Goal: Task Accomplishment & Management: Manage account settings

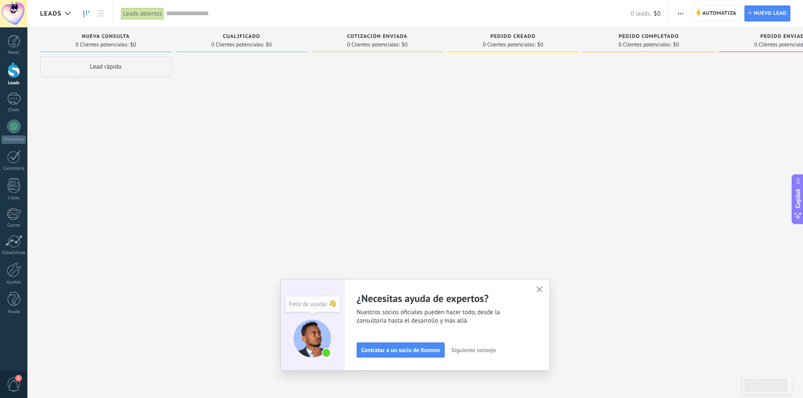
click at [131, 64] on div "Lead rápido" at bounding box center [105, 66] width 131 height 21
click at [291, 132] on div at bounding box center [241, 200] width 131 height 288
click at [326, 128] on div at bounding box center [376, 200] width 131 height 288
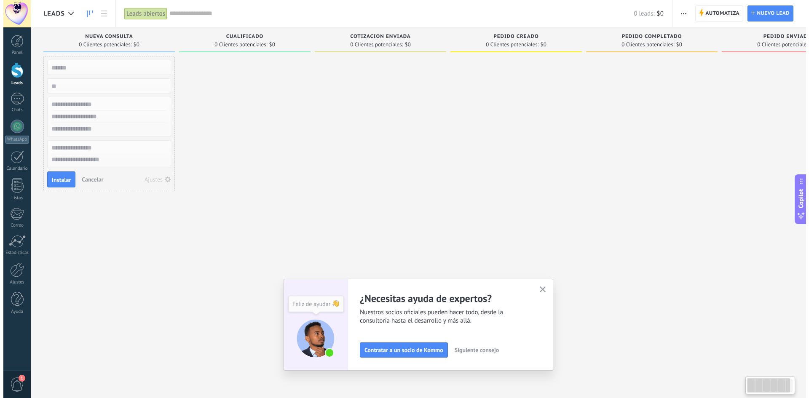
scroll to position [0, 0]
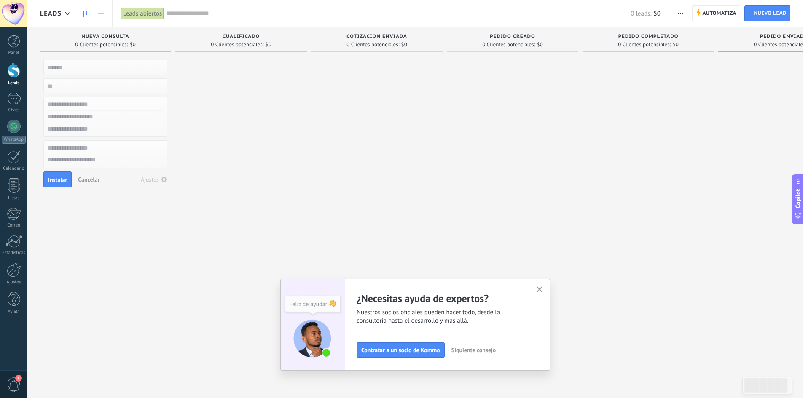
click at [15, 68] on div at bounding box center [14, 70] width 13 height 16
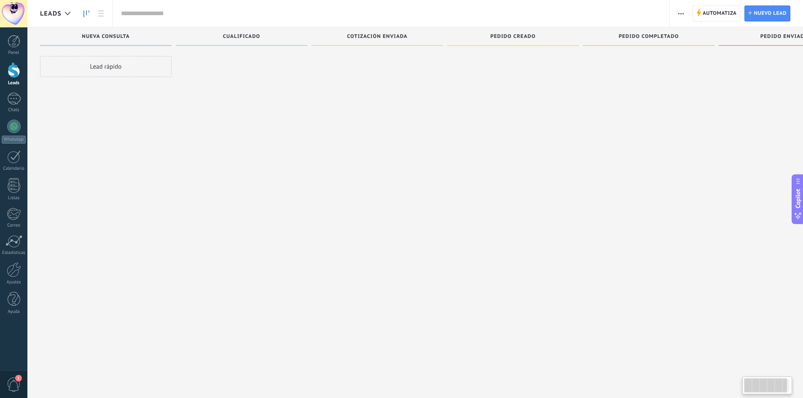
click at [15, 68] on div at bounding box center [14, 70] width 13 height 16
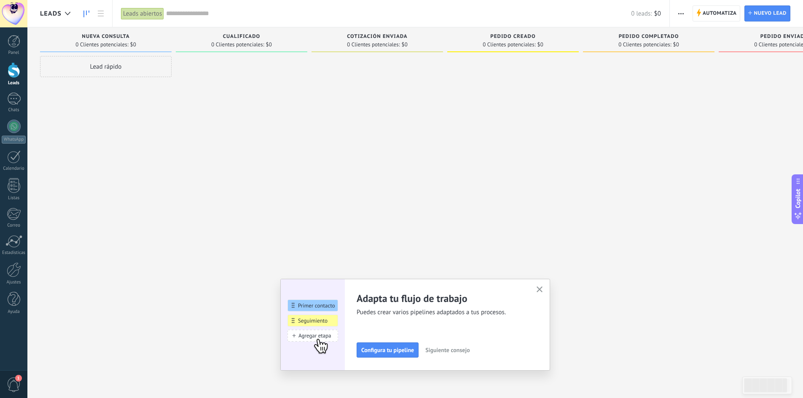
click at [10, 71] on div at bounding box center [14, 70] width 13 height 16
click at [61, 13] on div at bounding box center [68, 13] width 14 height 16
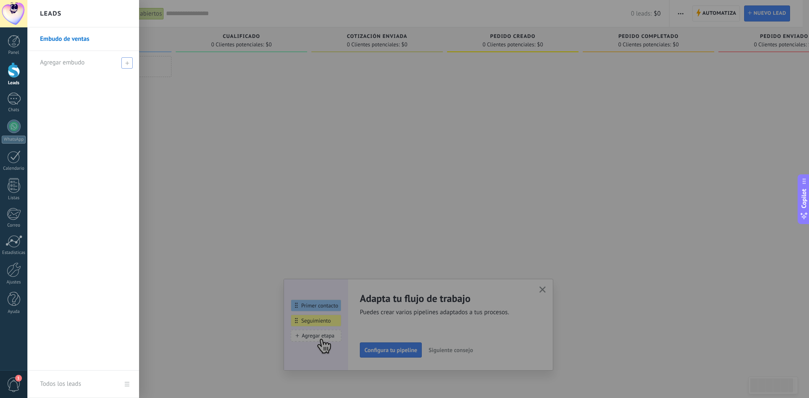
click at [67, 63] on span "Agregar embudo" at bounding box center [62, 63] width 45 height 8
click at [78, 66] on input "text" at bounding box center [79, 62] width 79 height 13
type input "*"
type input "**********"
click at [121, 94] on div "**********" at bounding box center [83, 198] width 112 height 343
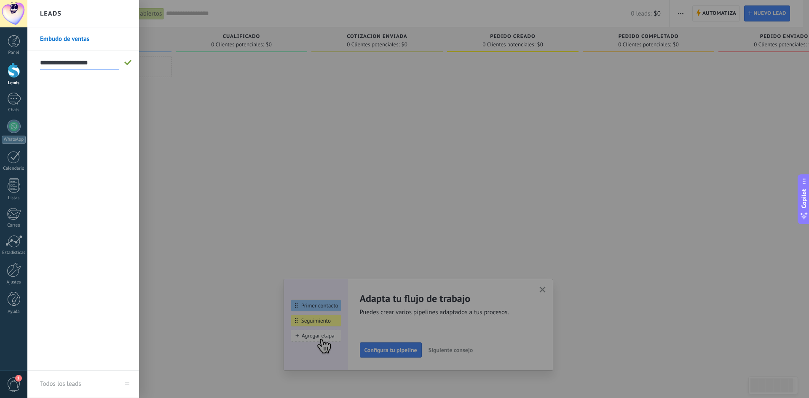
click at [165, 82] on div at bounding box center [431, 199] width 809 height 398
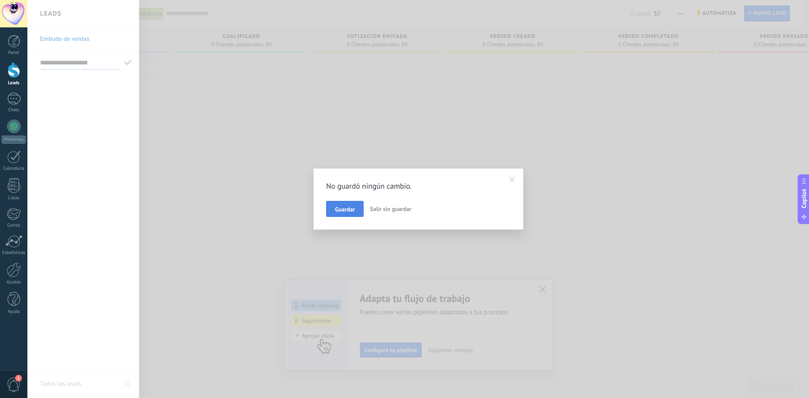
click at [350, 211] on span "Guardar" at bounding box center [345, 209] width 20 height 6
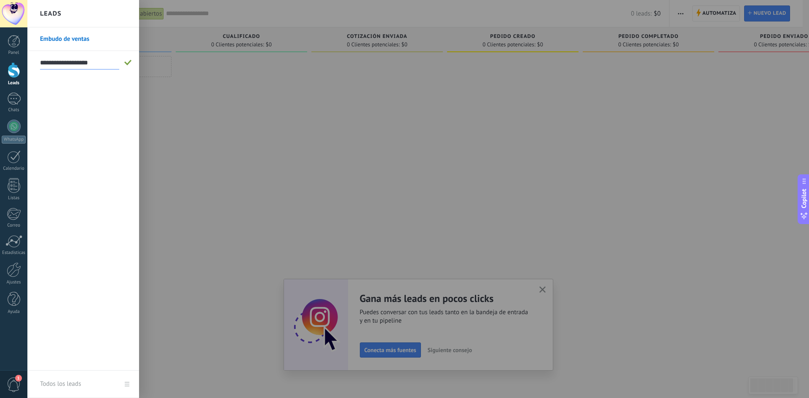
click at [235, 73] on div at bounding box center [431, 199] width 809 height 398
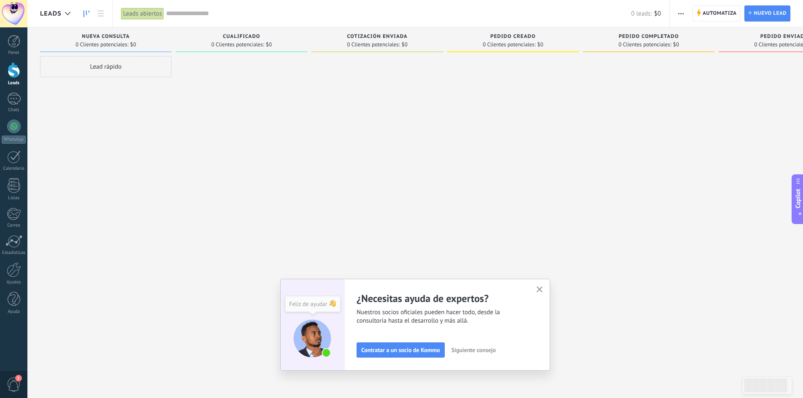
click at [118, 67] on div "Lead rápido" at bounding box center [105, 66] width 131 height 21
click at [316, 195] on div at bounding box center [376, 200] width 131 height 288
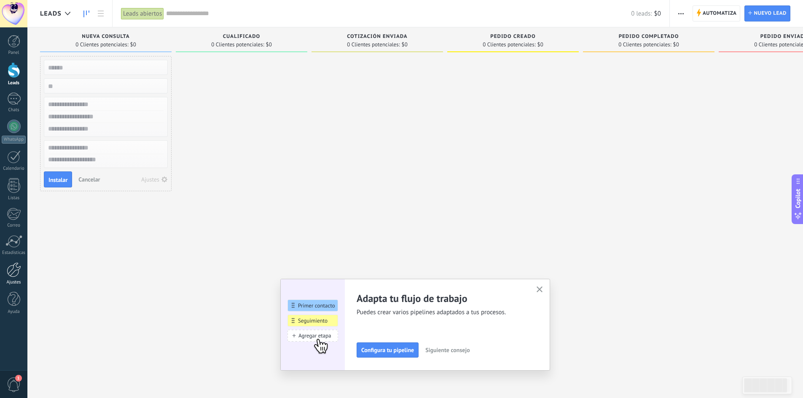
click at [6, 265] on link "Ajustes" at bounding box center [13, 273] width 27 height 23
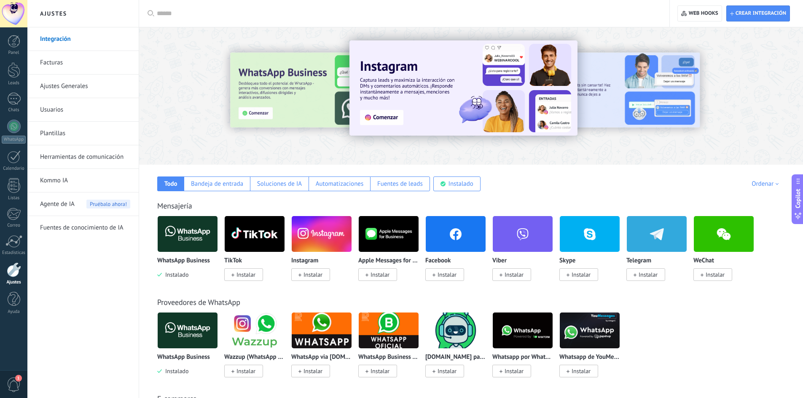
click at [52, 178] on link "Kommo IA" at bounding box center [85, 181] width 90 height 24
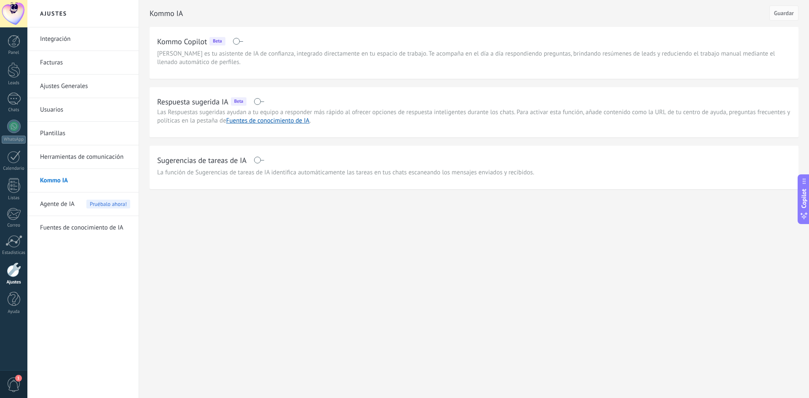
click at [60, 160] on link "Herramientas de comunicación" at bounding box center [85, 157] width 90 height 24
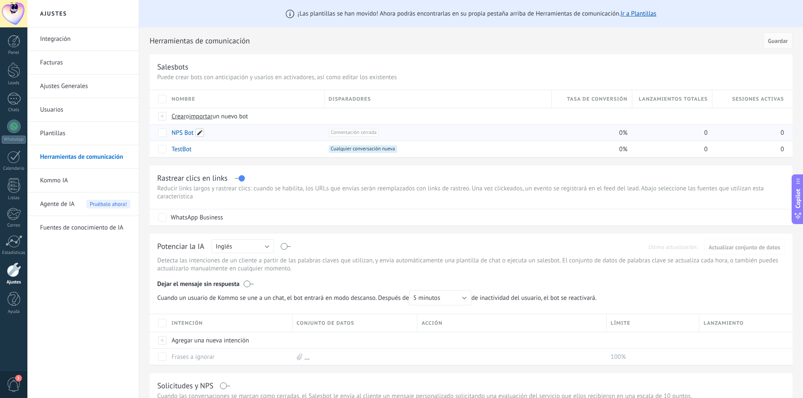
click at [198, 133] on span at bounding box center [199, 132] width 8 height 8
drag, startPoint x: 198, startPoint y: 133, endPoint x: 89, endPoint y: 133, distance: 108.3
click at [89, 133] on div "Ajustes Integración Facturas Ajustes Generales Usuarios Plantillas Herramientas…" at bounding box center [414, 312] width 775 height 624
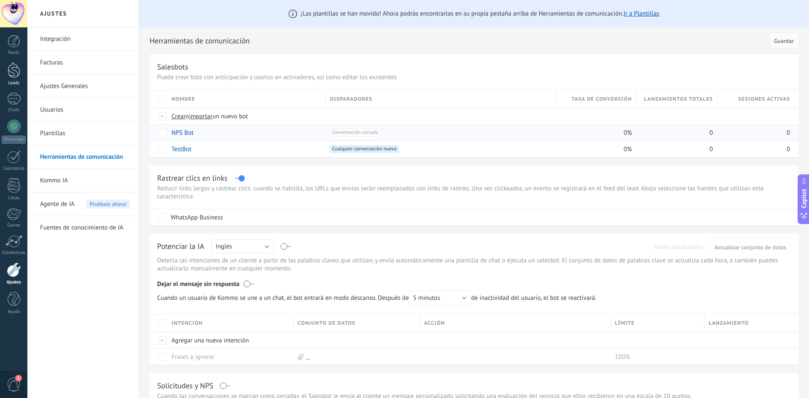
click at [13, 76] on div at bounding box center [14, 70] width 13 height 16
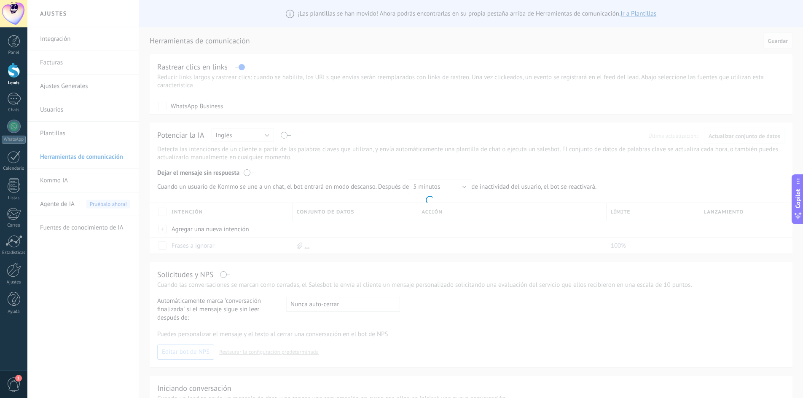
click at [13, 76] on div at bounding box center [14, 70] width 13 height 16
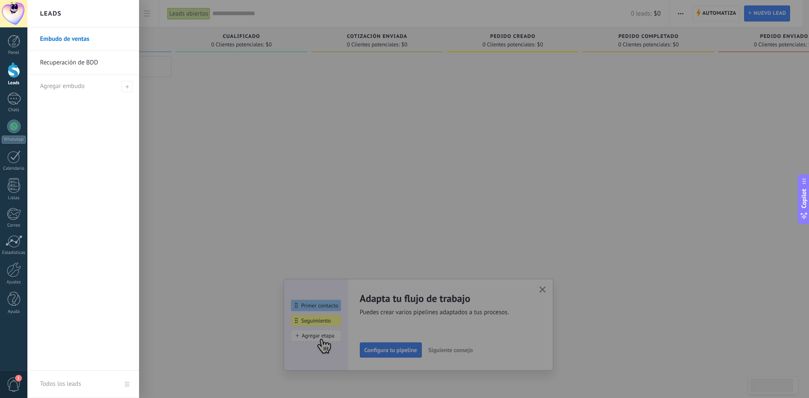
click at [60, 60] on link "Recuperación de BDD" at bounding box center [85, 63] width 91 height 24
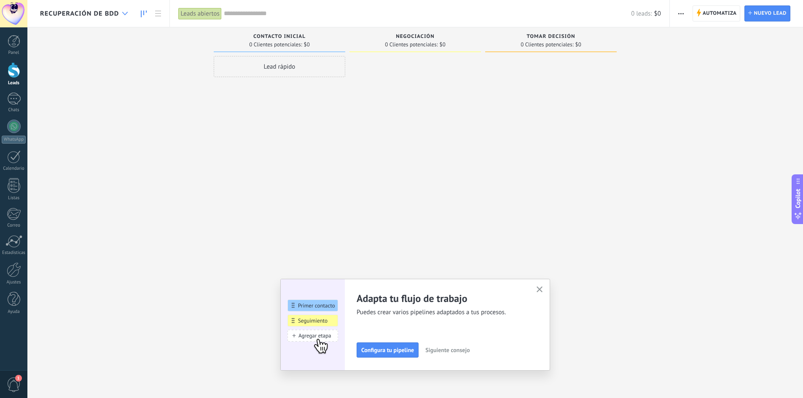
click at [119, 16] on div at bounding box center [125, 13] width 14 height 16
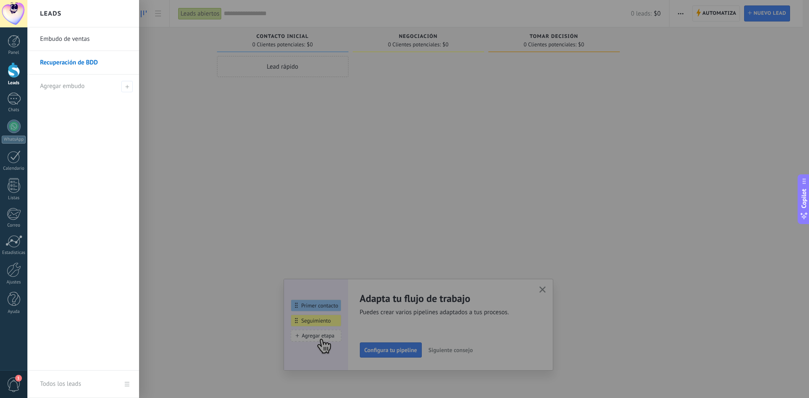
click at [83, 64] on link "Recuperación de BDD" at bounding box center [85, 63] width 91 height 24
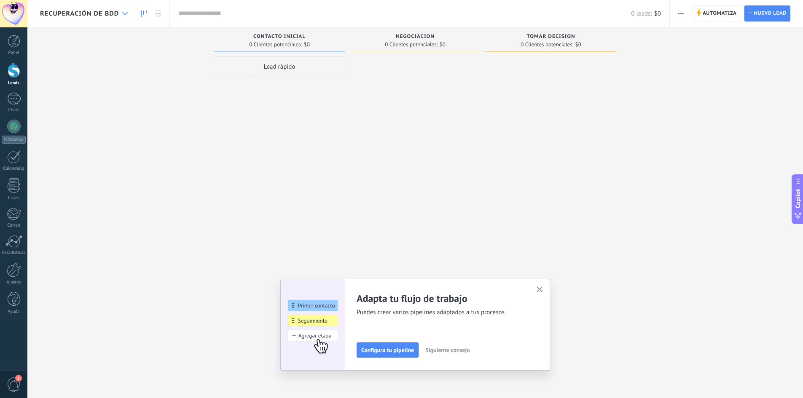
click at [118, 12] on div at bounding box center [125, 13] width 14 height 16
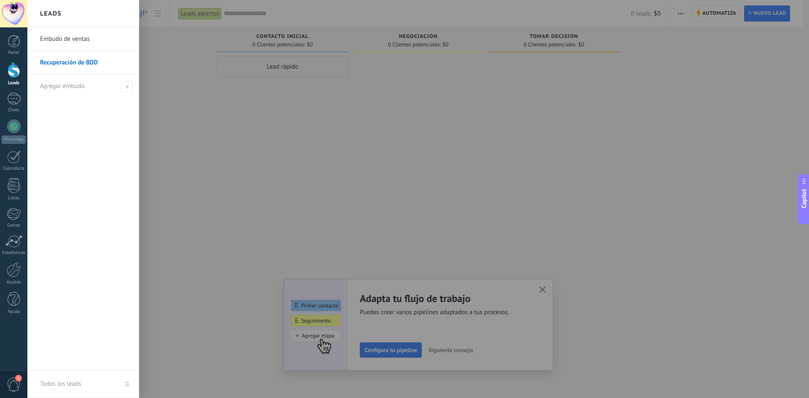
drag, startPoint x: 191, startPoint y: 197, endPoint x: 209, endPoint y: 180, distance: 24.1
click at [191, 197] on div at bounding box center [431, 199] width 809 height 398
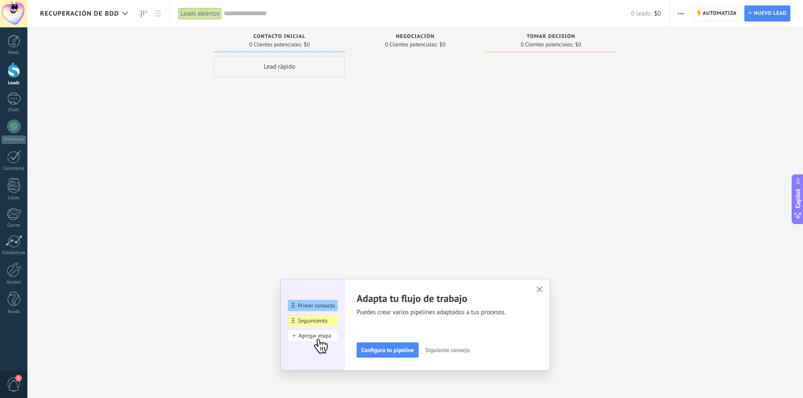
click at [703, 13] on span "Automatiza" at bounding box center [719, 13] width 34 height 15
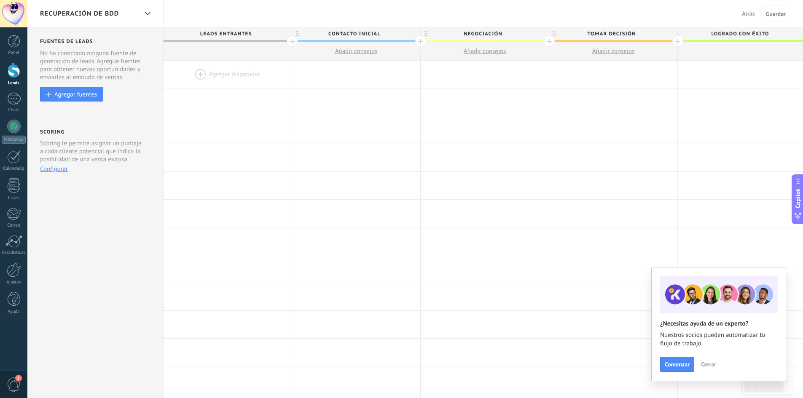
click at [110, 14] on span "Recuperación de BDD" at bounding box center [79, 14] width 79 height 8
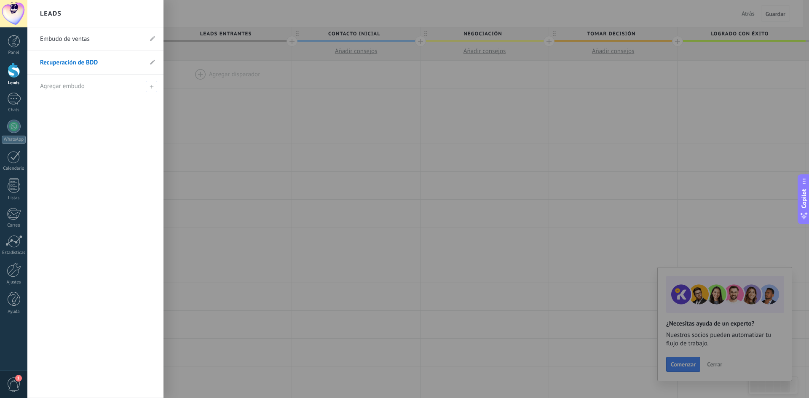
click at [155, 60] on li "Recuperación de BDD" at bounding box center [95, 63] width 136 height 24
click at [153, 63] on icon at bounding box center [152, 61] width 5 height 5
drag, startPoint x: 13, startPoint y: 63, endPoint x: 6, endPoint y: 57, distance: 9.4
click at [0, 62] on div "© 2025 derechos reservados | Términos de uso Soporte técnico Electro-ferretera …" at bounding box center [13, 199] width 27 height 398
click at [153, 62] on use at bounding box center [152, 61] width 5 height 5
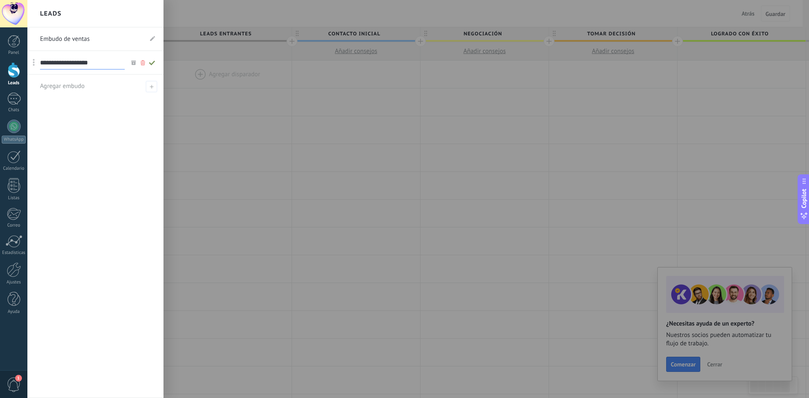
drag, startPoint x: 109, startPoint y: 65, endPoint x: 35, endPoint y: 64, distance: 73.7
click at [35, 64] on li "**********" at bounding box center [95, 63] width 136 height 24
type input "*"
click at [292, 169] on div at bounding box center [431, 199] width 809 height 398
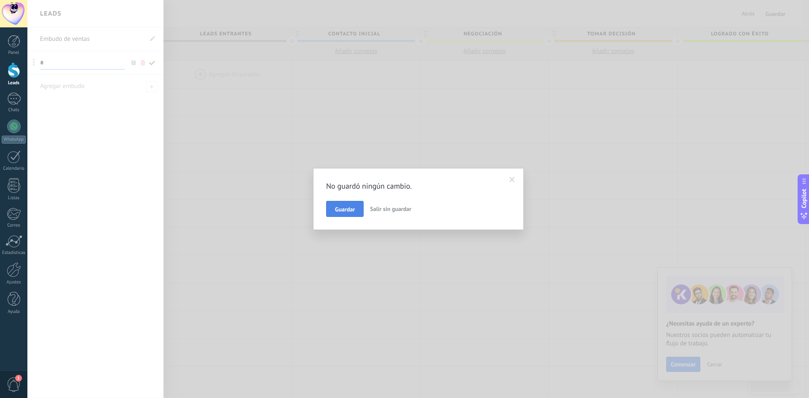
click at [344, 213] on button "Guardar" at bounding box center [344, 209] width 37 height 16
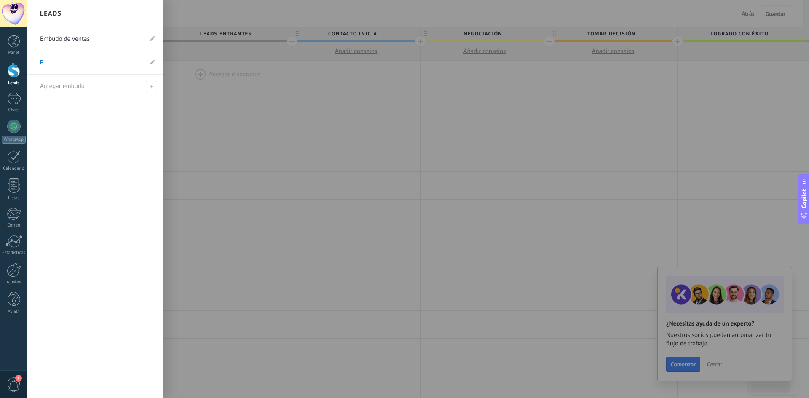
click at [281, 143] on div at bounding box center [431, 199] width 809 height 398
click at [16, 76] on div at bounding box center [14, 70] width 13 height 16
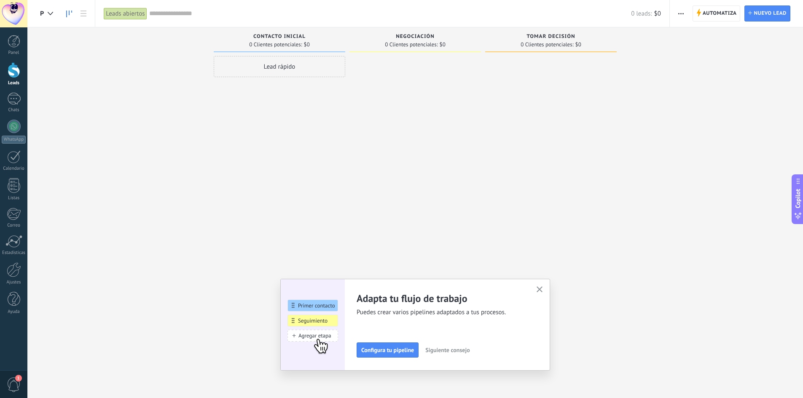
click at [680, 16] on span "button" at bounding box center [680, 13] width 5 height 16
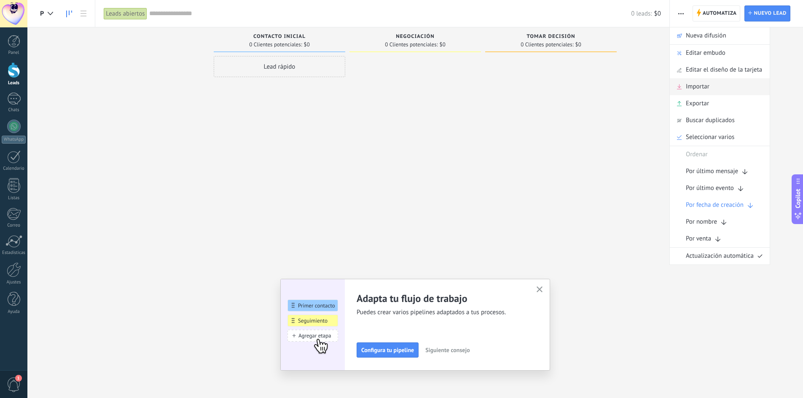
click at [714, 88] on div "Importar" at bounding box center [719, 86] width 100 height 17
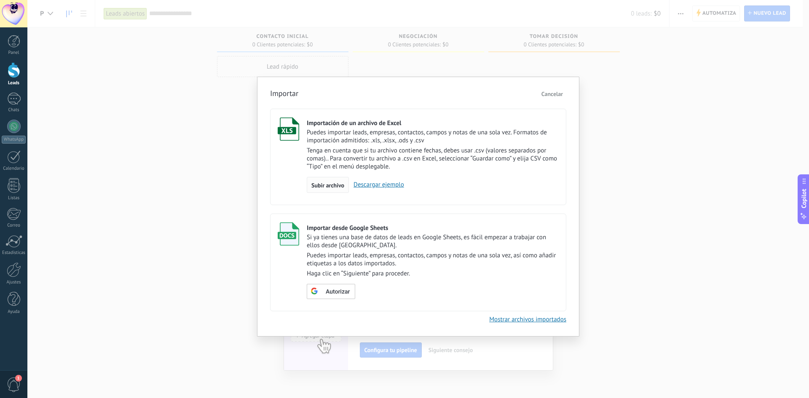
click at [331, 186] on span "Subir archivo" at bounding box center [327, 185] width 33 height 6
click at [0, 0] on input "Importación de un archivo de Excel Puedes importar leads, empresas, contactos, …" at bounding box center [0, 0] width 0 height 0
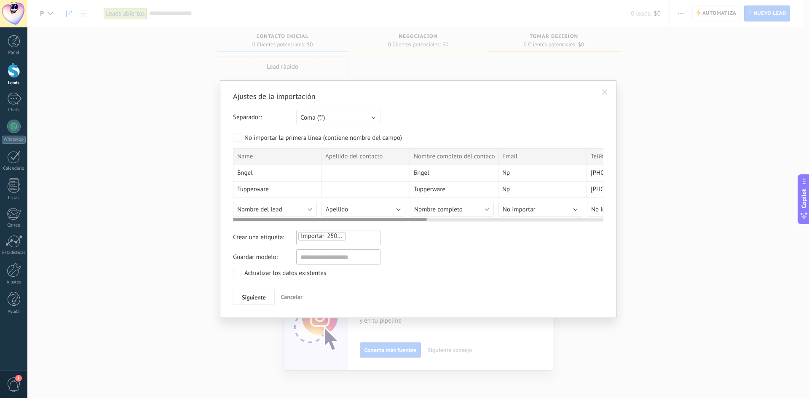
drag, startPoint x: 377, startPoint y: 218, endPoint x: 272, endPoint y: 235, distance: 106.2
click at [272, 235] on div "Ajustes de la importación Separador: Punto y coma (";") Coma (",") Tabulación (…" at bounding box center [418, 198] width 370 height 214
click at [320, 258] on input "text" at bounding box center [338, 256] width 84 height 15
type input "*********"
click at [283, 210] on button "Nombre del lead" at bounding box center [275, 209] width 84 height 15
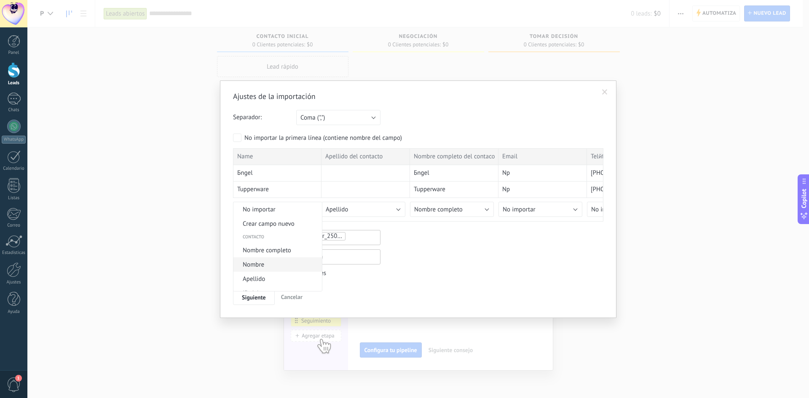
click at [265, 268] on span "Nombre" at bounding box center [276, 265] width 86 height 8
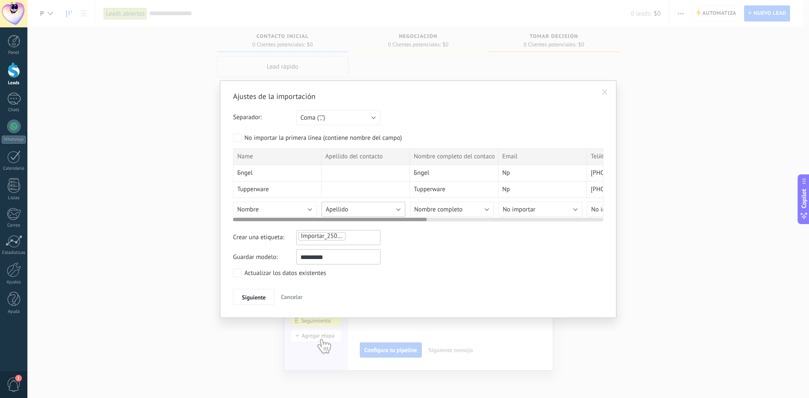
click at [358, 207] on button "Apellido" at bounding box center [363, 209] width 84 height 15
click at [448, 207] on span "Nombre completo" at bounding box center [438, 210] width 48 height 8
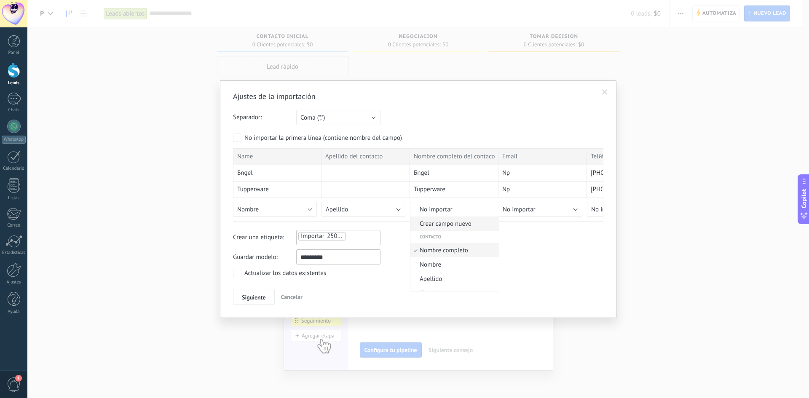
scroll to position [5, 0]
drag, startPoint x: 392, startPoint y: 222, endPoint x: 442, endPoint y: 225, distance: 50.2
click at [442, 225] on div "Ajustes de la importación Separador: Punto y coma (";") Coma (",") Tabulación (…" at bounding box center [418, 198] width 370 height 214
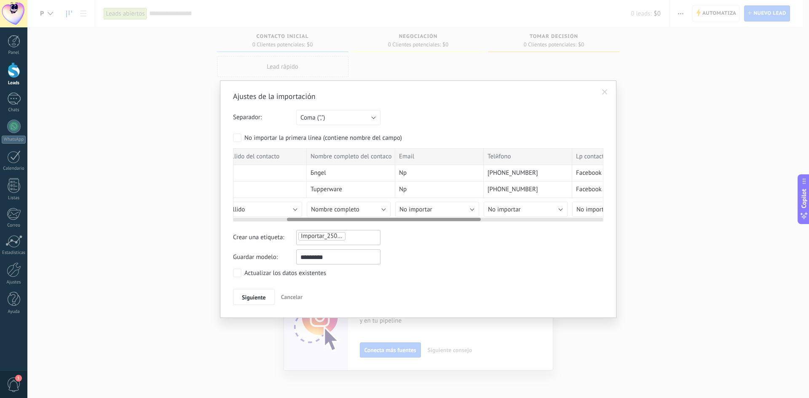
drag, startPoint x: 385, startPoint y: 219, endPoint x: 441, endPoint y: 219, distance: 56.5
click at [441, 219] on div at bounding box center [384, 219] width 194 height 3
click at [434, 205] on button "No importar" at bounding box center [433, 209] width 84 height 15
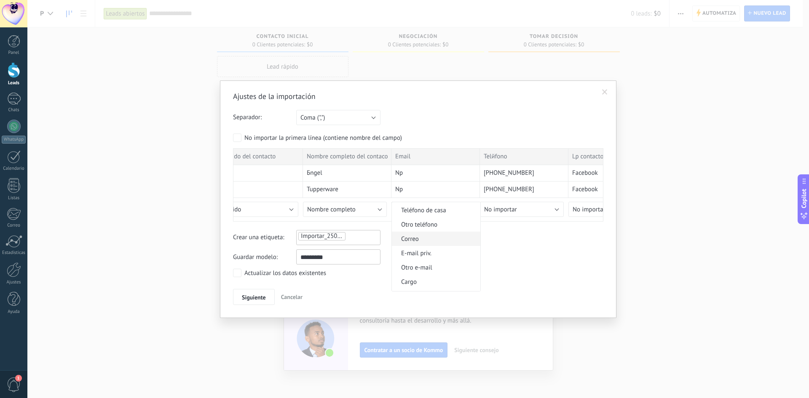
scroll to position [253, 0]
click at [430, 242] on span "E-mail priv." at bounding box center [435, 241] width 86 height 8
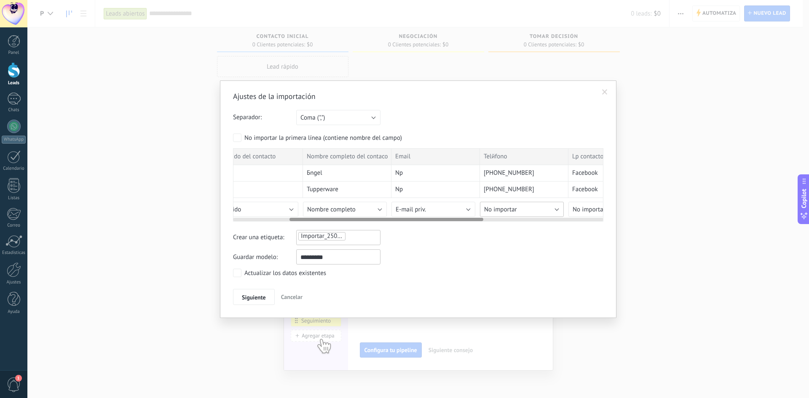
click at [530, 211] on button "No importar" at bounding box center [522, 209] width 84 height 15
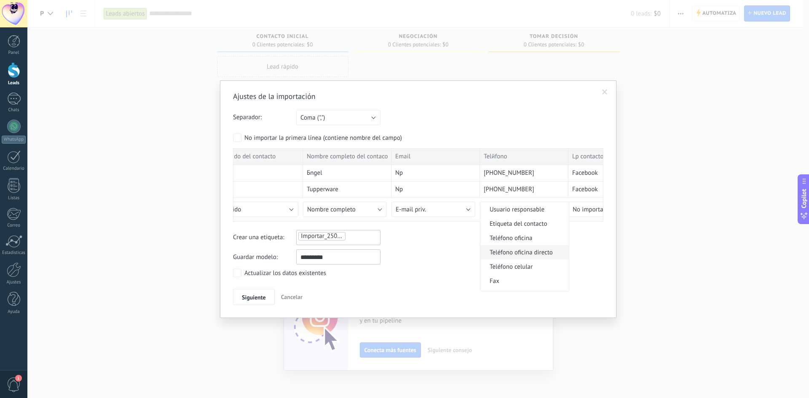
scroll to position [169, 0]
click at [519, 254] on span "Teléfono celular" at bounding box center [523, 254] width 86 height 8
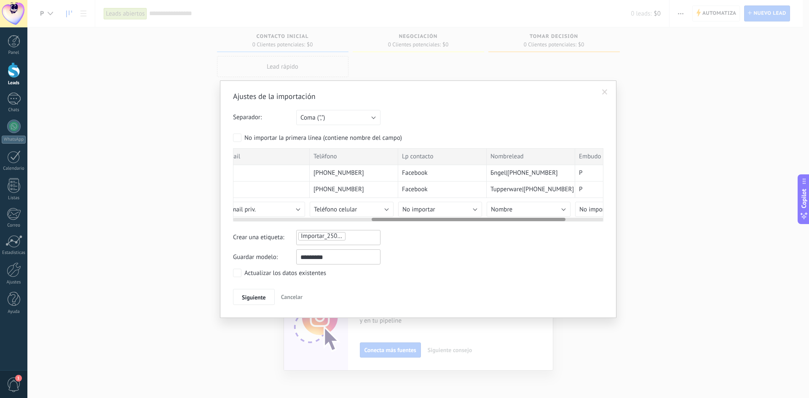
scroll to position [0, 294]
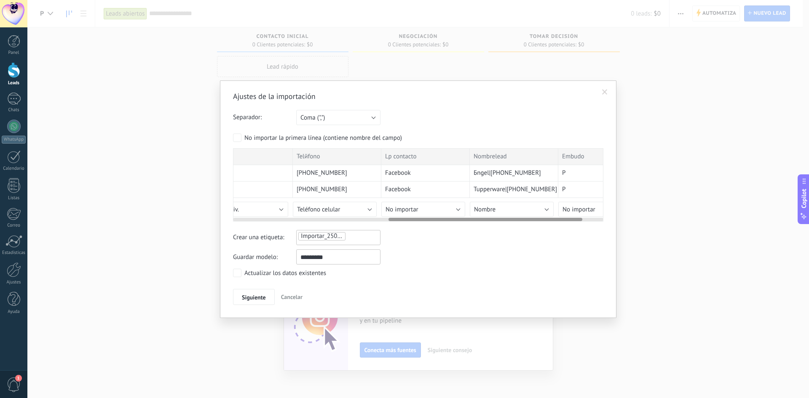
drag, startPoint x: 414, startPoint y: 222, endPoint x: 507, endPoint y: 231, distance: 93.1
click at [507, 231] on div "Ajustes de la importación Separador: Punto y coma (";") Coma (",") Tabulación (…" at bounding box center [418, 198] width 370 height 214
click at [406, 209] on span "No importar" at bounding box center [401, 210] width 33 height 8
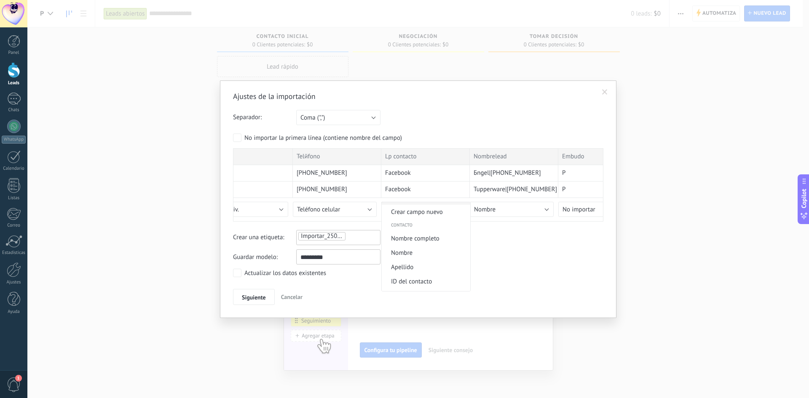
scroll to position [0, 0]
click at [416, 225] on span "Crear campo nuevo" at bounding box center [425, 224] width 86 height 8
type input "**********"
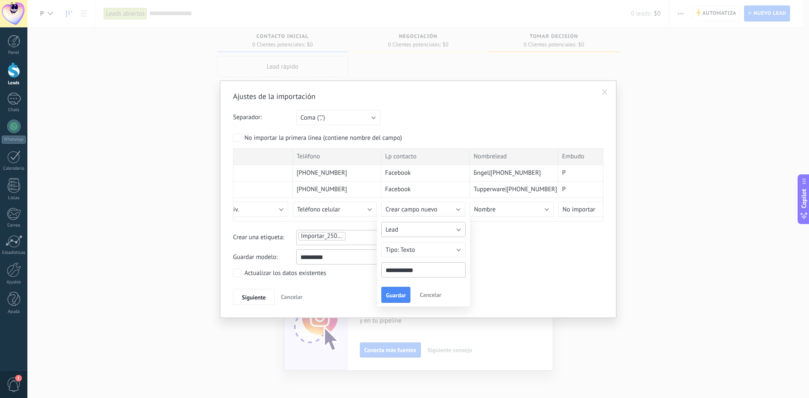
click at [432, 229] on button "Lead" at bounding box center [423, 229] width 84 height 15
click at [447, 214] on div at bounding box center [418, 184] width 370 height 73
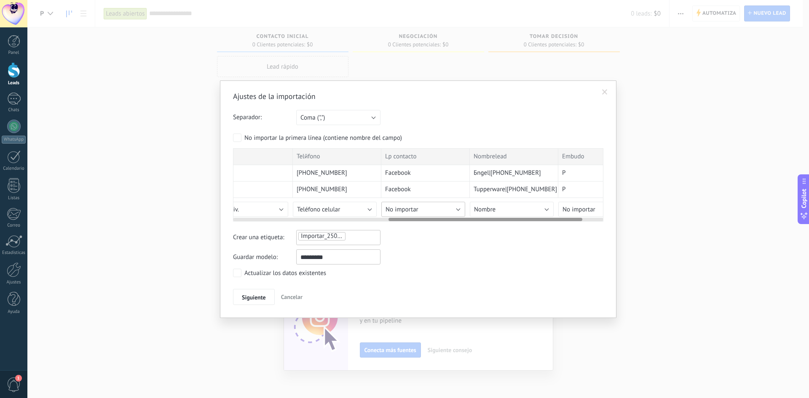
click at [447, 212] on button "No importar" at bounding box center [423, 209] width 84 height 15
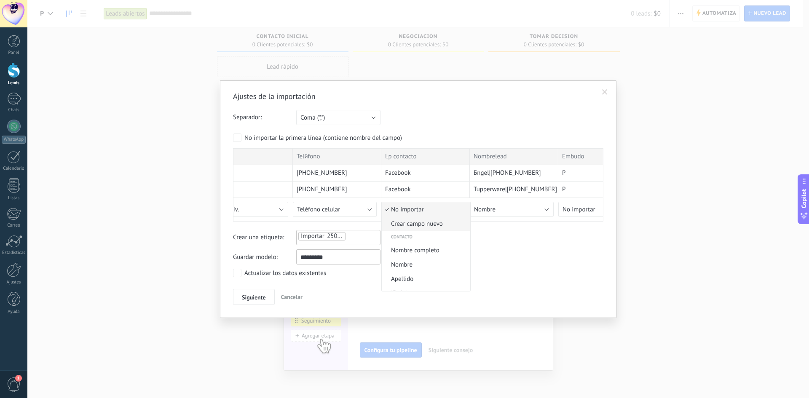
click at [405, 227] on span "Crear campo nuevo" at bounding box center [425, 224] width 86 height 8
type input "**********"
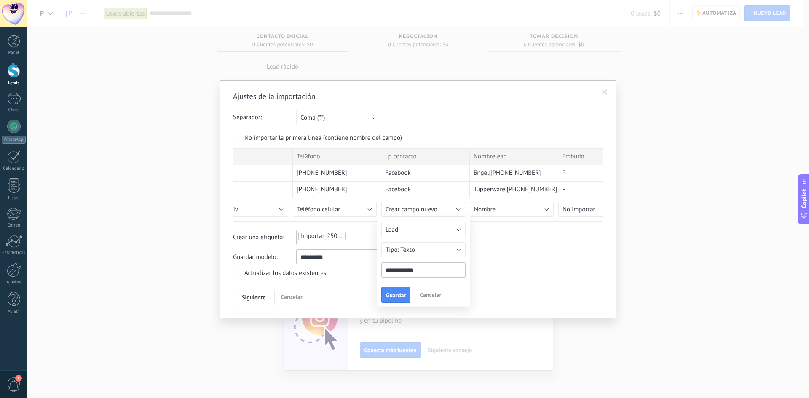
drag, startPoint x: 421, startPoint y: 268, endPoint x: 427, endPoint y: 270, distance: 6.8
click at [427, 270] on input "**********" at bounding box center [423, 269] width 84 height 15
click at [428, 233] on button "Lead" at bounding box center [423, 229] width 84 height 15
click at [401, 294] on span "Guardar" at bounding box center [396, 295] width 20 height 6
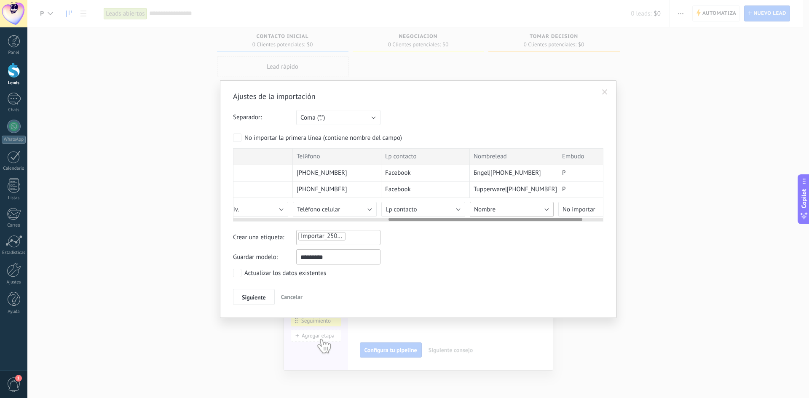
click at [506, 208] on button "Nombre" at bounding box center [512, 209] width 84 height 15
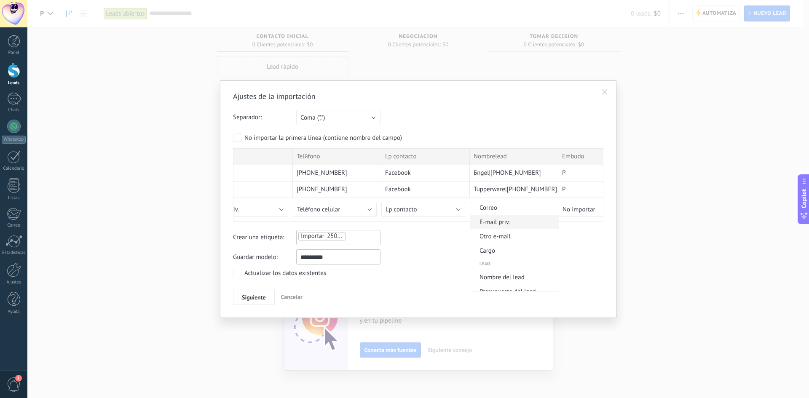
scroll to position [314, 0]
click at [498, 236] on span "Nombre del lead" at bounding box center [513, 235] width 86 height 8
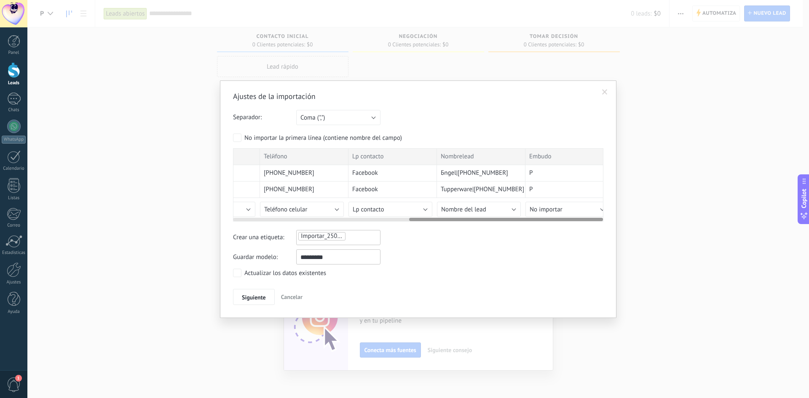
scroll to position [0, 337]
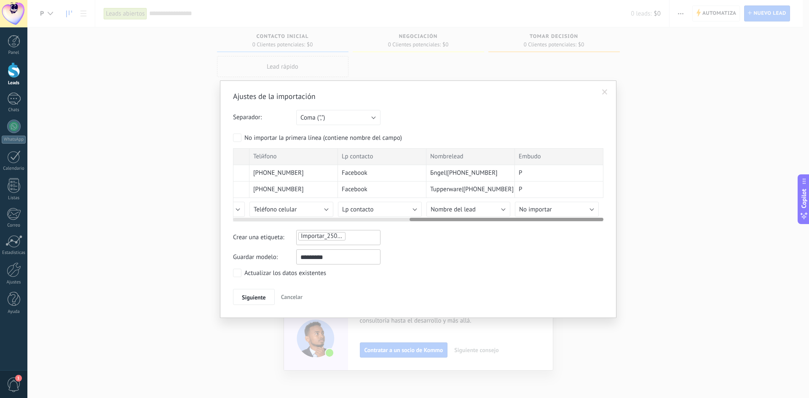
drag, startPoint x: 433, startPoint y: 222, endPoint x: 476, endPoint y: 228, distance: 43.0
click at [476, 228] on div "Ajustes de la importación Separador: Punto y coma (";") Coma (",") Tabulación (…" at bounding box center [418, 198] width 370 height 214
click at [543, 212] on span "No importar" at bounding box center [535, 210] width 33 height 8
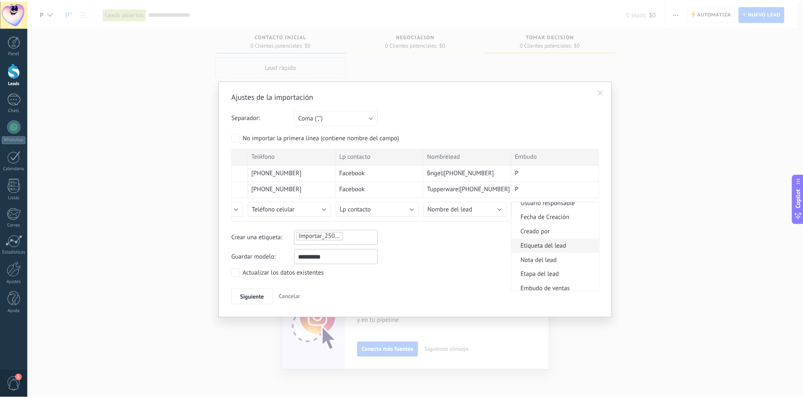
scroll to position [420, 0]
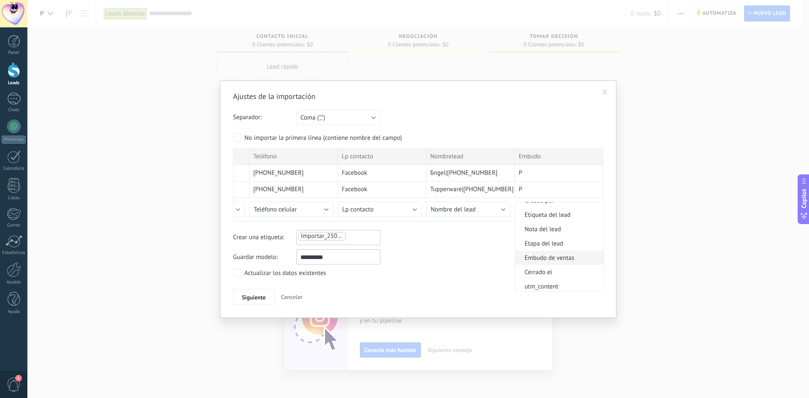
click at [562, 257] on span "Embudo de ventas" at bounding box center [558, 258] width 86 height 8
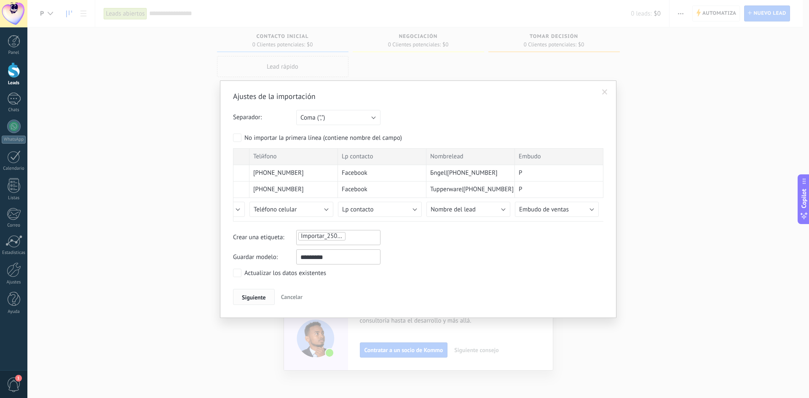
click at [259, 297] on span "Siguiente" at bounding box center [254, 297] width 24 height 6
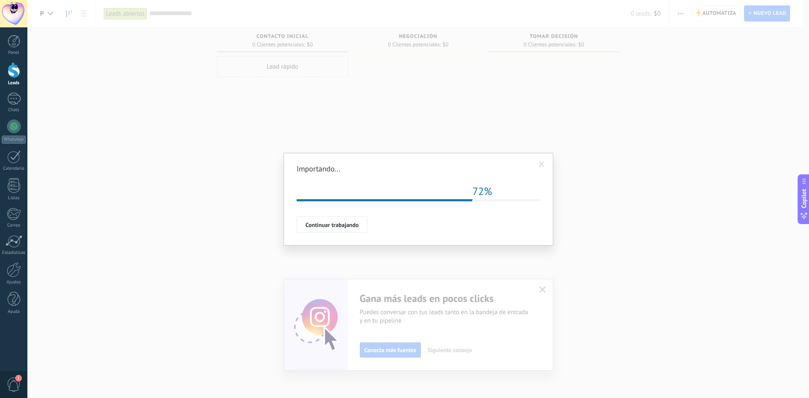
drag, startPoint x: 658, startPoint y: 325, endPoint x: 664, endPoint y: 337, distance: 13.4
click at [658, 325] on div "Importando... Repetir 72% Importación esta en la cola, una vez que sus datos se…" at bounding box center [417, 199] width 781 height 398
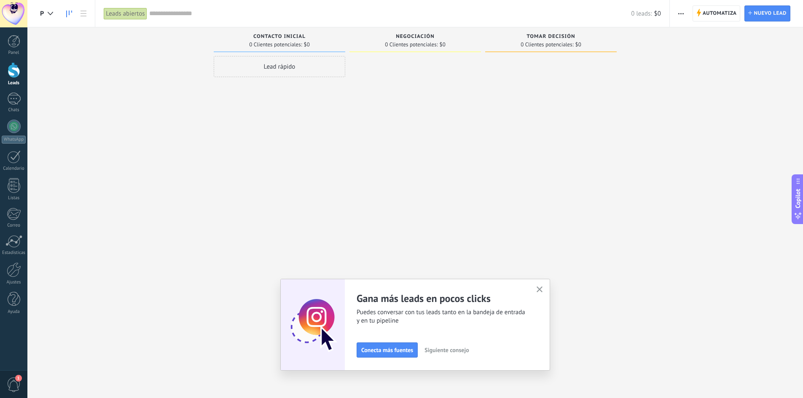
click at [521, 136] on div at bounding box center [550, 200] width 131 height 288
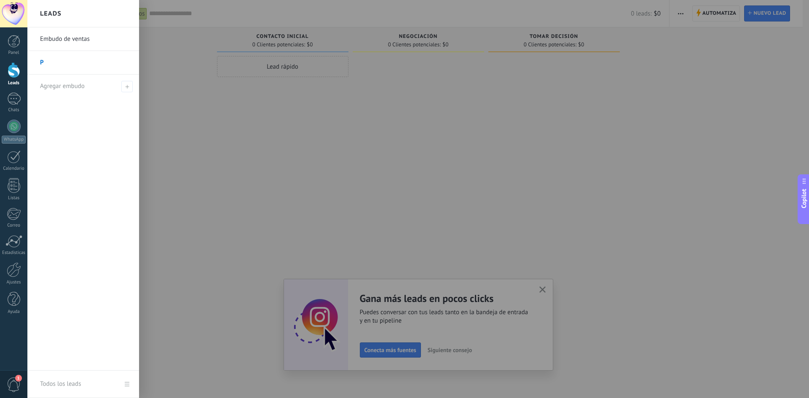
click at [14, 82] on div "Leads" at bounding box center [14, 82] width 24 height 5
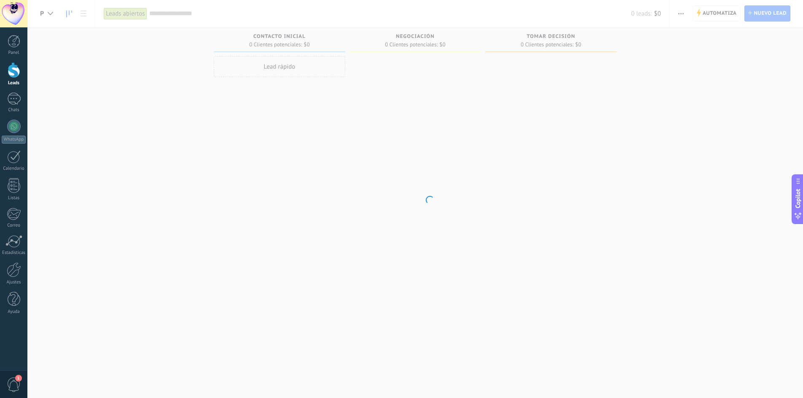
click at [14, 82] on div "Leads" at bounding box center [14, 82] width 24 height 5
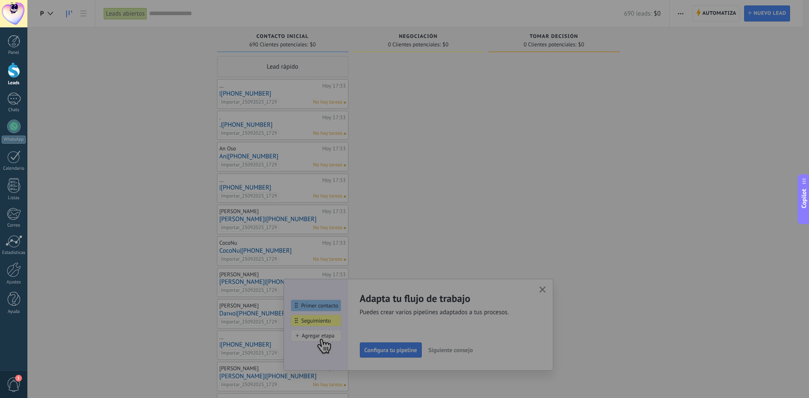
click at [13, 73] on div at bounding box center [14, 70] width 13 height 16
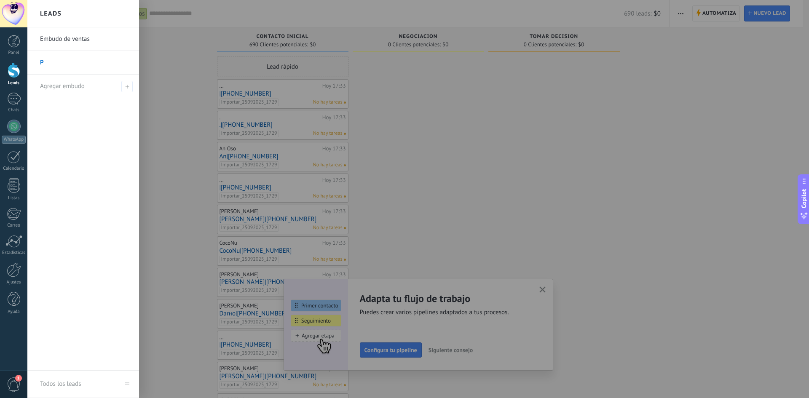
click at [51, 62] on link "P" at bounding box center [85, 63] width 91 height 24
click at [70, 40] on link "Embudo de ventas" at bounding box center [85, 39] width 91 height 24
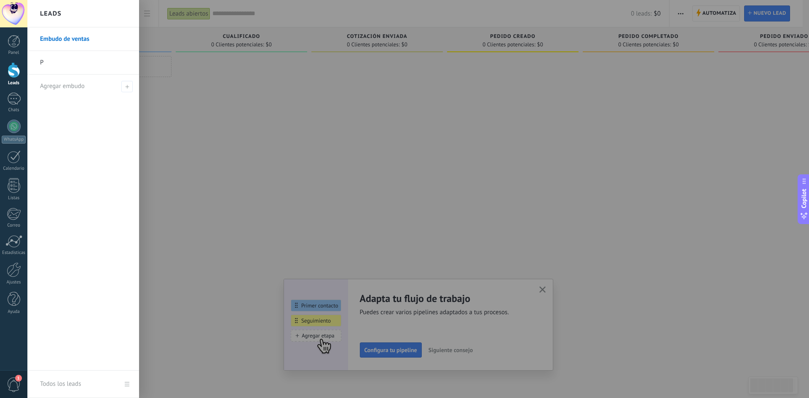
click at [65, 64] on link "P" at bounding box center [85, 63] width 91 height 24
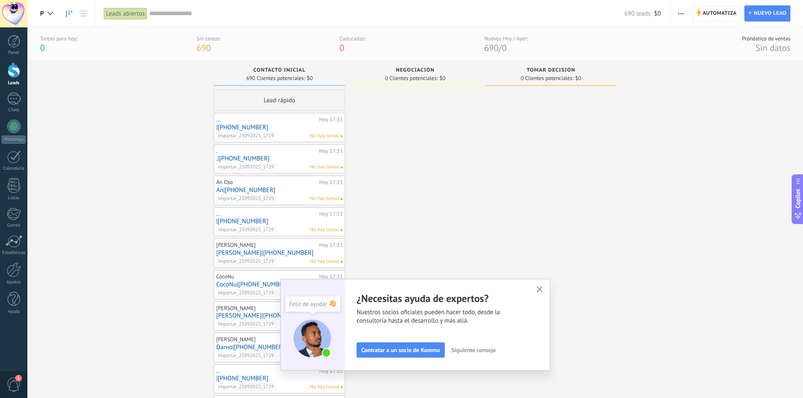
click at [304, 132] on div "Importar_25092025_1729 No hay tareas" at bounding box center [277, 136] width 123 height 8
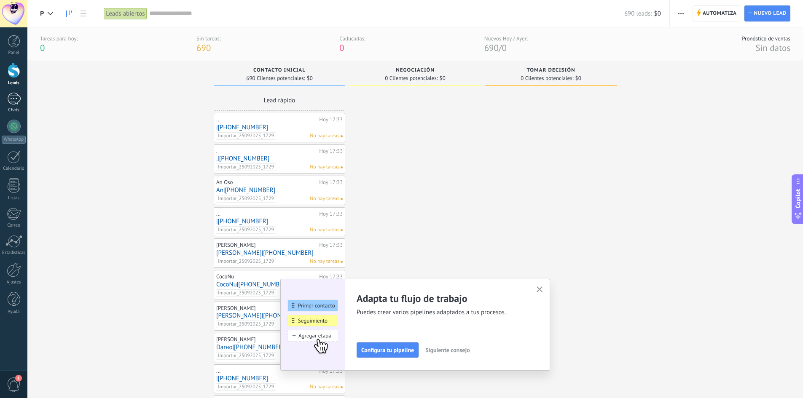
click at [12, 100] on div at bounding box center [13, 99] width 13 height 12
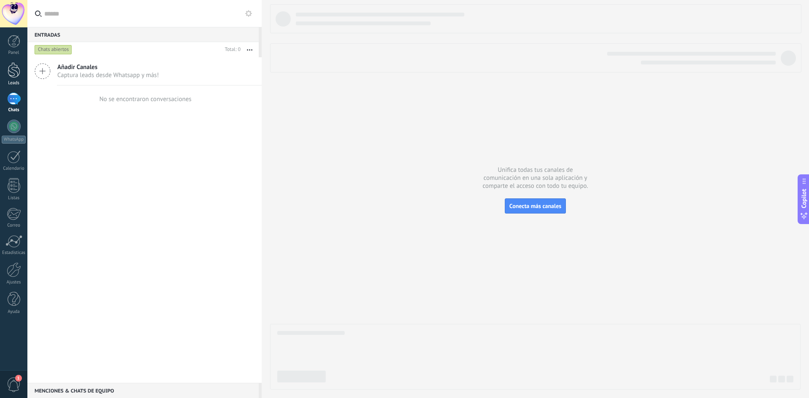
click at [14, 73] on div at bounding box center [14, 70] width 13 height 16
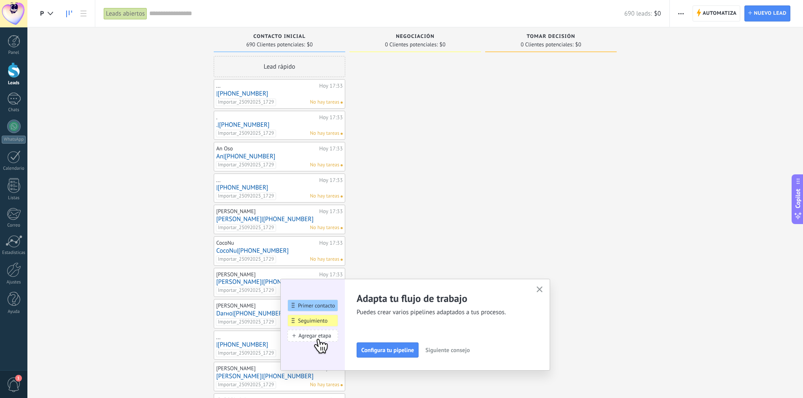
click at [242, 96] on link "|[PHONE_NUMBER]" at bounding box center [279, 93] width 126 height 7
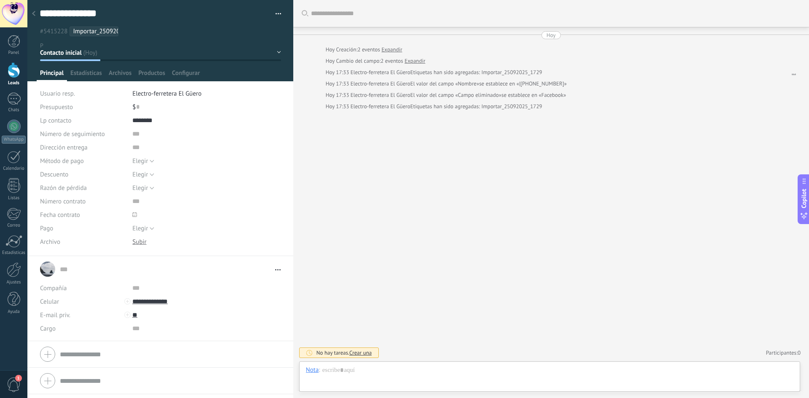
scroll to position [13, 0]
click at [162, 300] on input "**********" at bounding box center [195, 301] width 126 height 13
click at [206, 304] on input "**********" at bounding box center [195, 301] width 126 height 13
click at [214, 318] on input "**" at bounding box center [195, 314] width 126 height 13
click at [191, 301] on input "**********" at bounding box center [195, 301] width 126 height 13
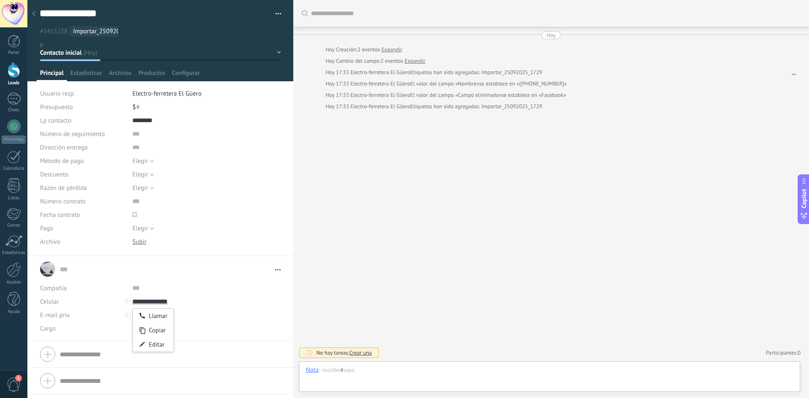
click at [211, 279] on form "... ... Abrir detalle Copie el nombre Desatar" at bounding box center [160, 297] width 241 height 77
drag, startPoint x: 65, startPoint y: 271, endPoint x: 76, endPoint y: 272, distance: 10.6
click at [66, 271] on link "... ..." at bounding box center [165, 269] width 211 height 8
click at [145, 306] on input "**********" at bounding box center [195, 301] width 126 height 13
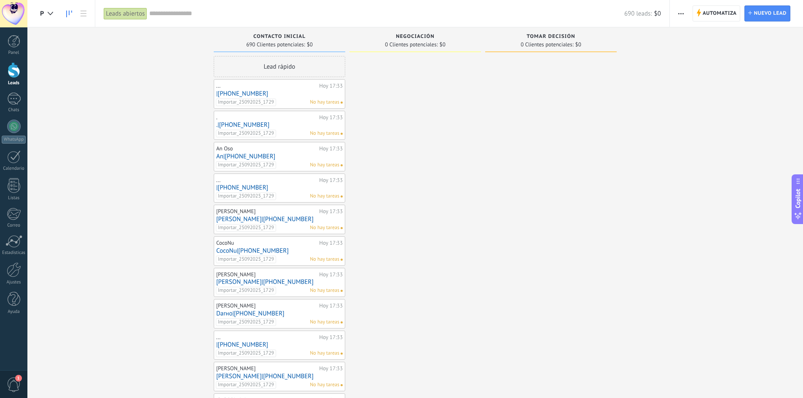
click at [241, 219] on link "[PERSON_NAME]|[PHONE_NUMBER]" at bounding box center [279, 219] width 126 height 7
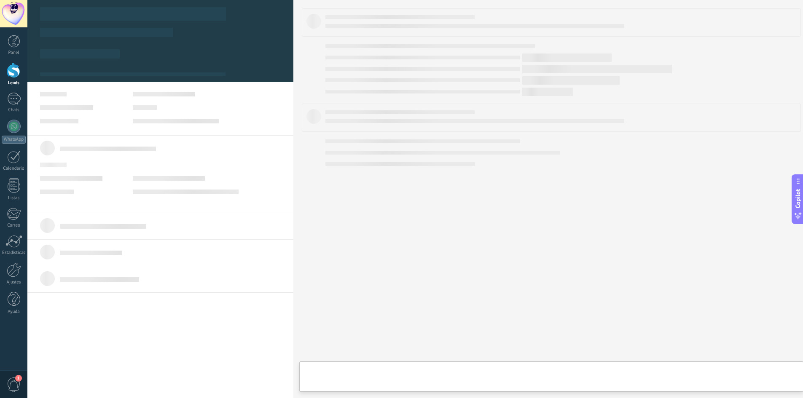
type textarea "**********"
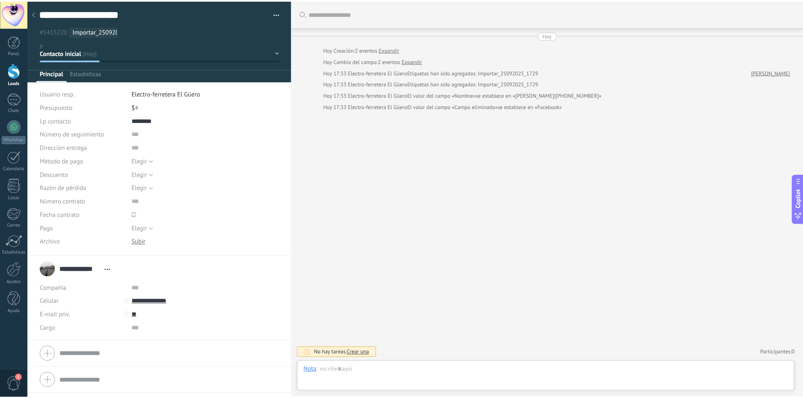
scroll to position [13, 0]
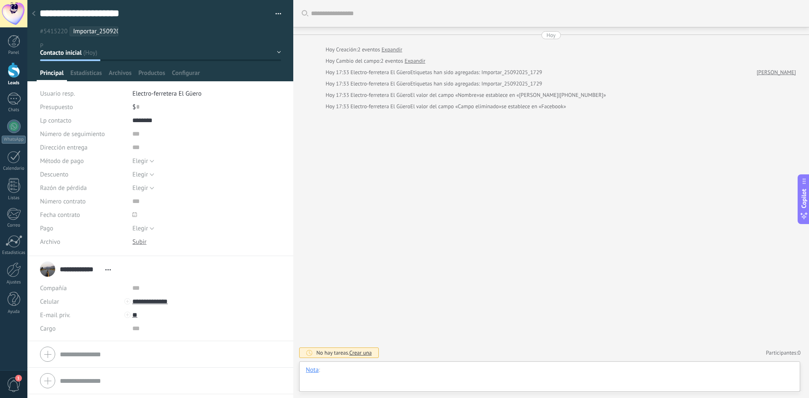
click at [413, 368] on div at bounding box center [549, 378] width 487 height 25
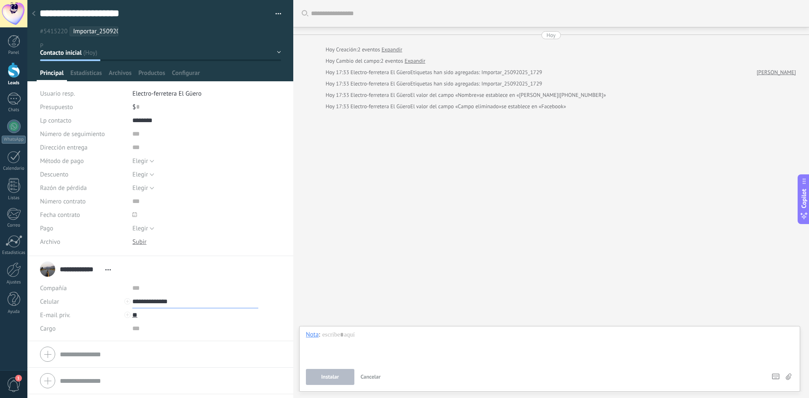
click at [165, 301] on input "**********" at bounding box center [195, 301] width 126 height 13
click at [227, 307] on input "**********" at bounding box center [195, 301] width 126 height 13
click at [250, 324] on input "text" at bounding box center [195, 328] width 126 height 13
click at [554, 274] on div "Buscar Carga más [DATE] [DATE] Creación: 2 eventos Expandir [DATE] Cambio del c…" at bounding box center [551, 199] width 516 height 398
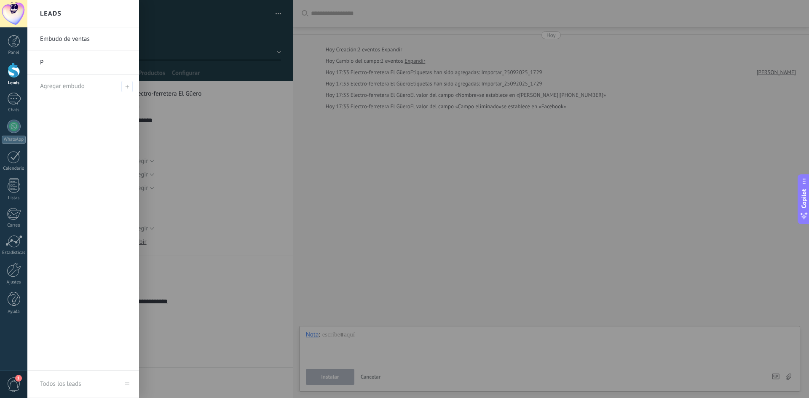
click at [16, 72] on div at bounding box center [14, 70] width 13 height 16
